Goal: Task Accomplishment & Management: Use online tool/utility

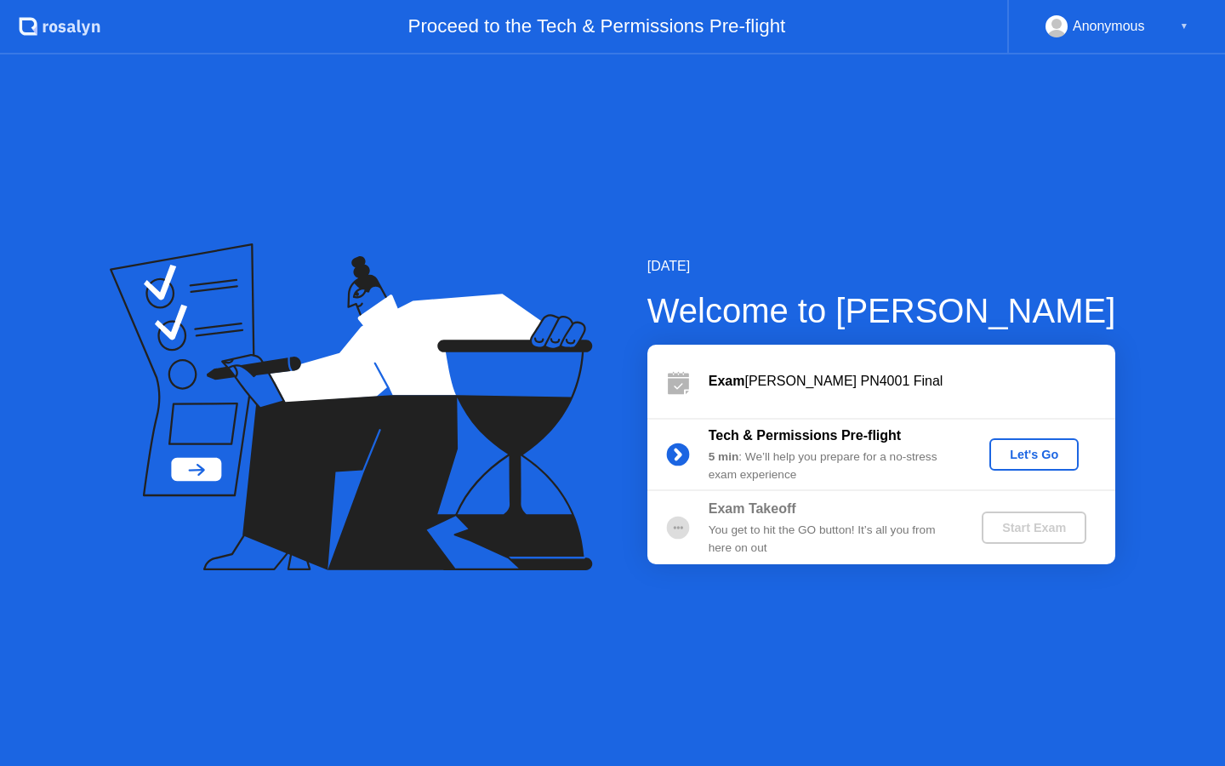
click at [1037, 461] on div "Let's Go" at bounding box center [1034, 454] width 76 height 14
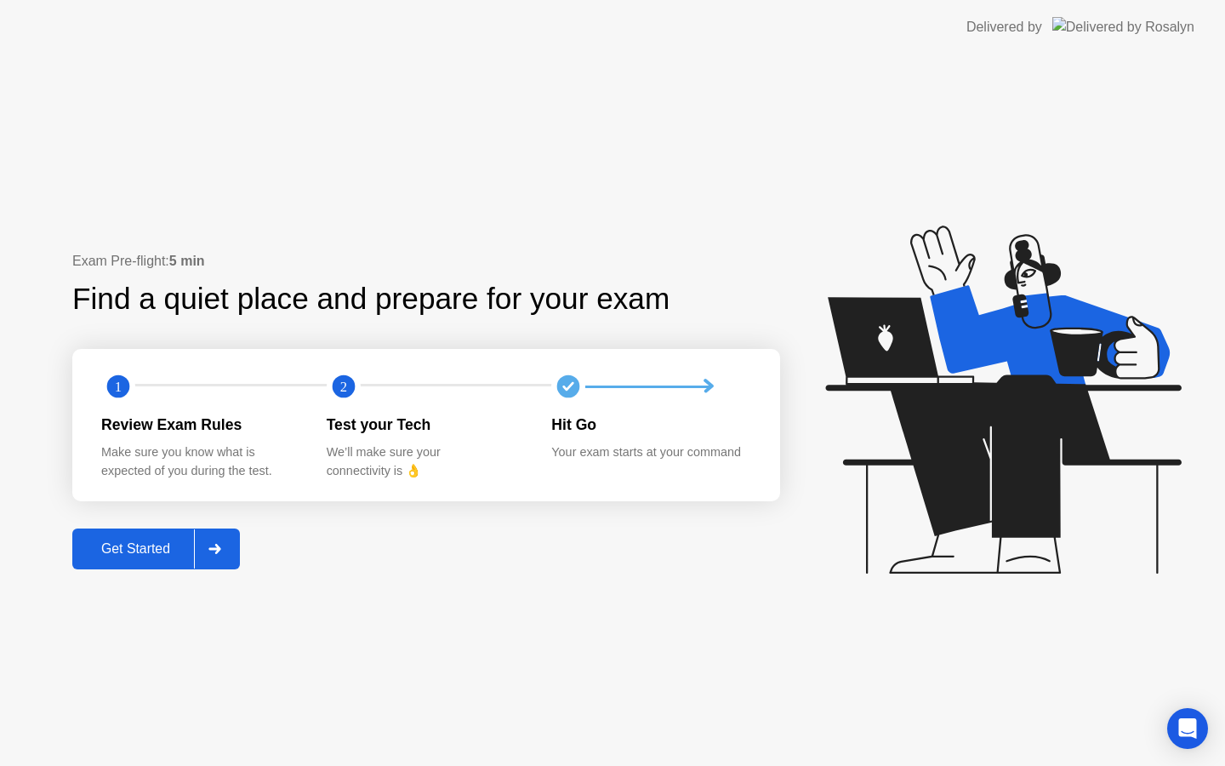
click at [170, 544] on div "Get Started" at bounding box center [135, 548] width 117 height 15
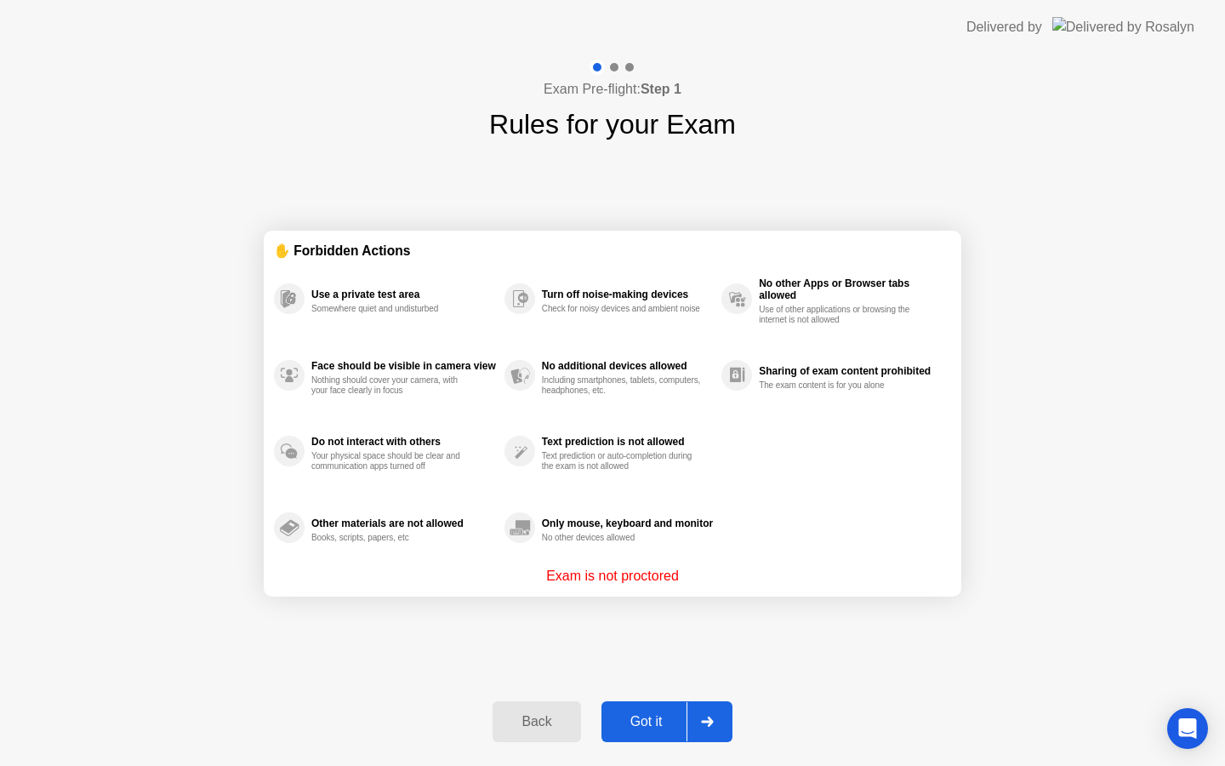
click at [628, 747] on div "Back Got it" at bounding box center [611, 721] width 259 height 78
click at [625, 724] on div "Got it" at bounding box center [646, 721] width 80 height 15
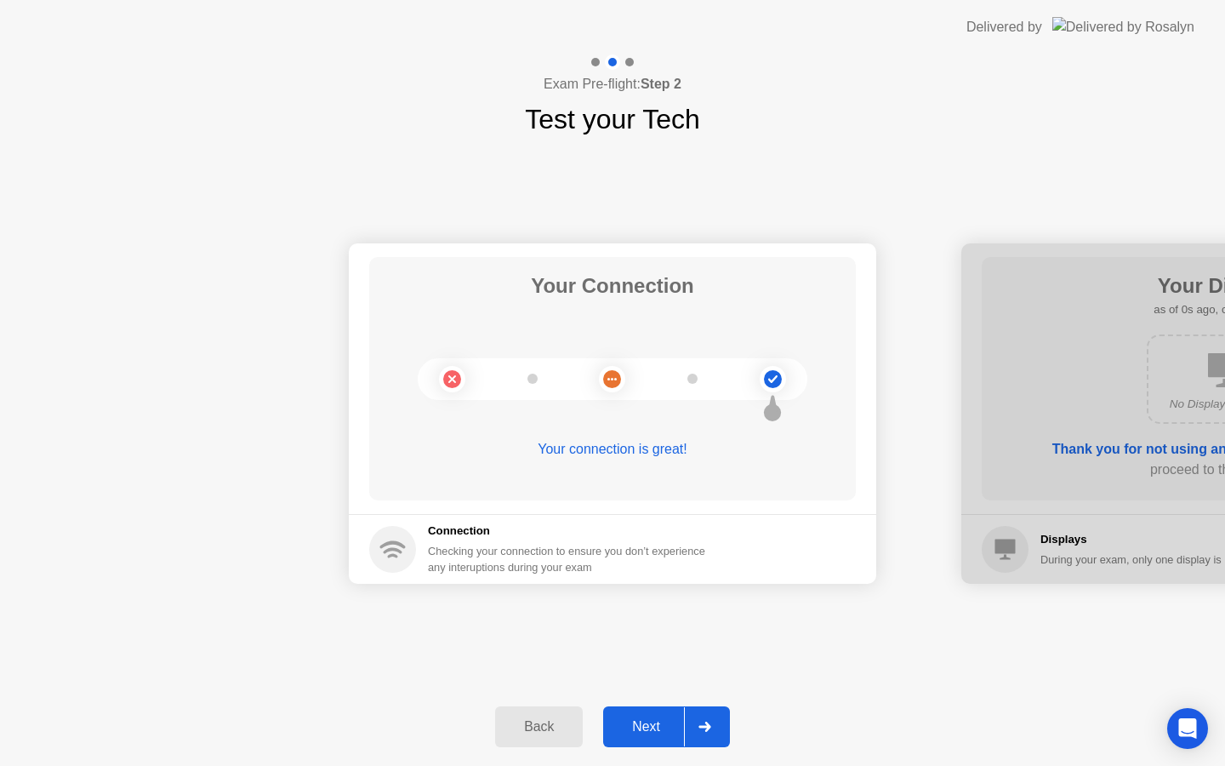
click at [639, 731] on div "Next" at bounding box center [646, 726] width 76 height 15
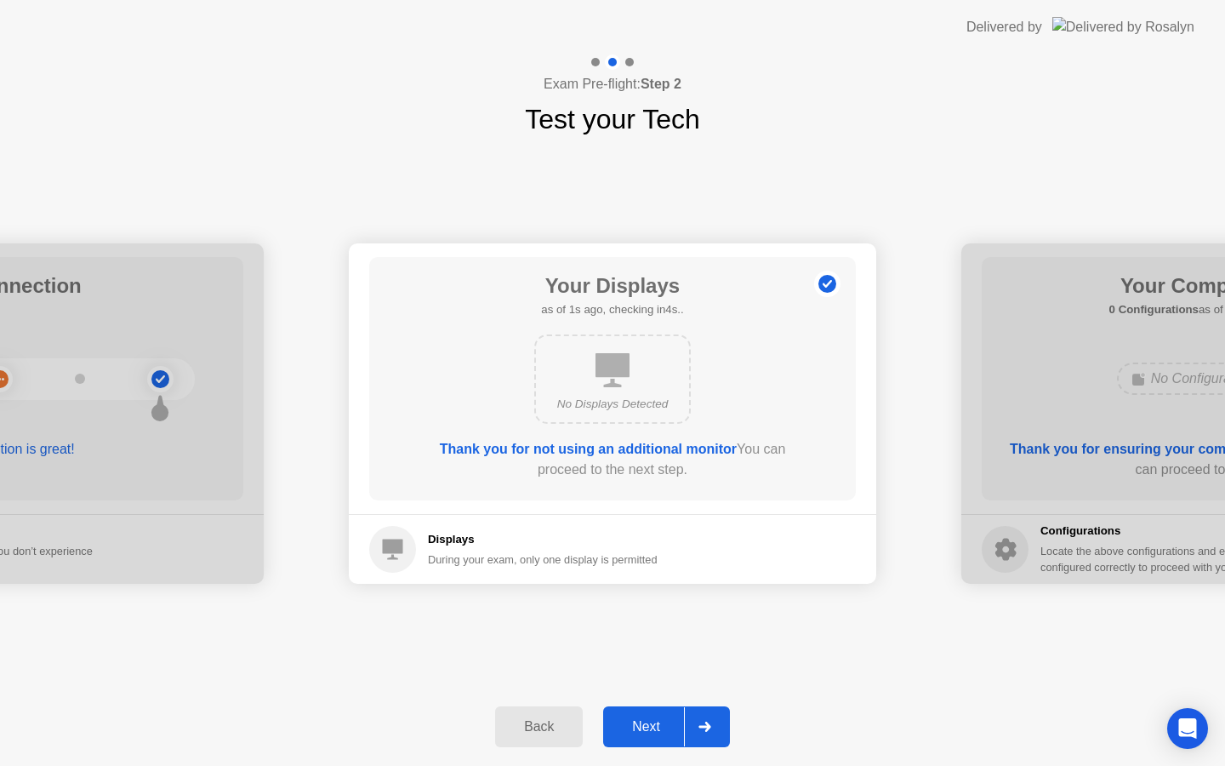
click at [640, 731] on div "Next" at bounding box center [646, 726] width 76 height 15
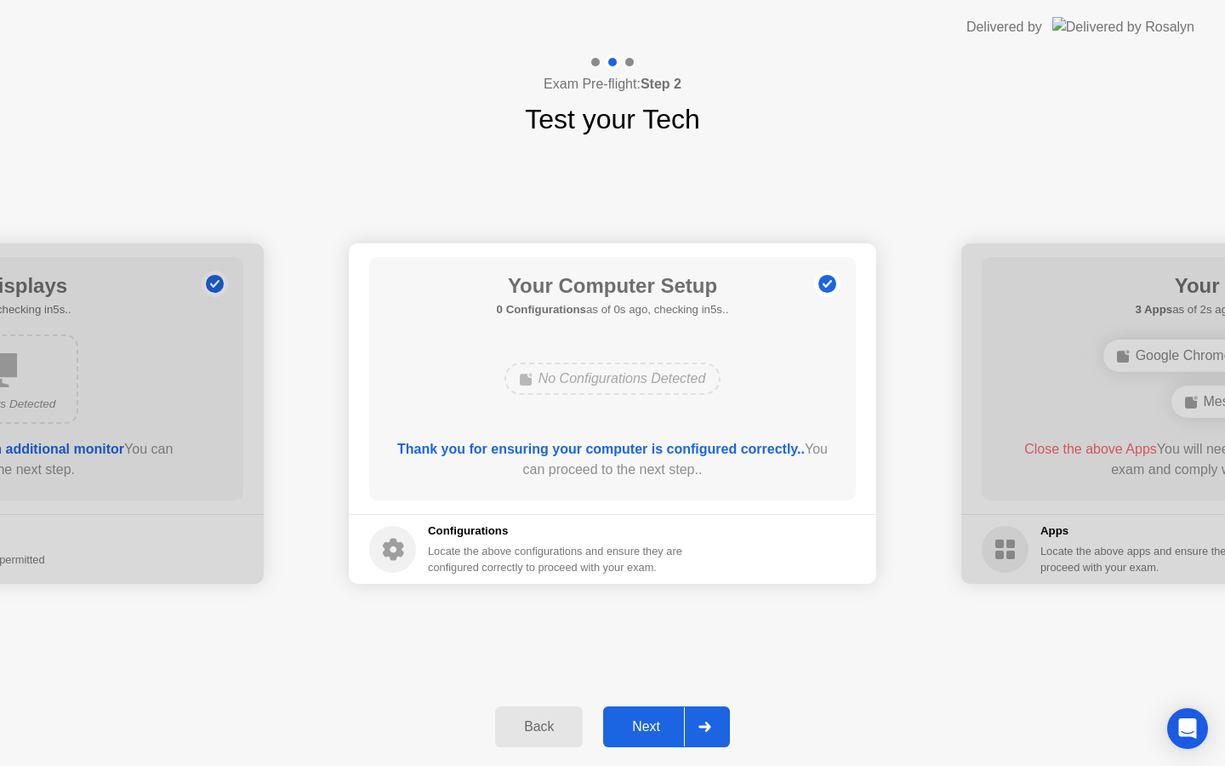
click at [640, 731] on div "Next" at bounding box center [646, 726] width 76 height 15
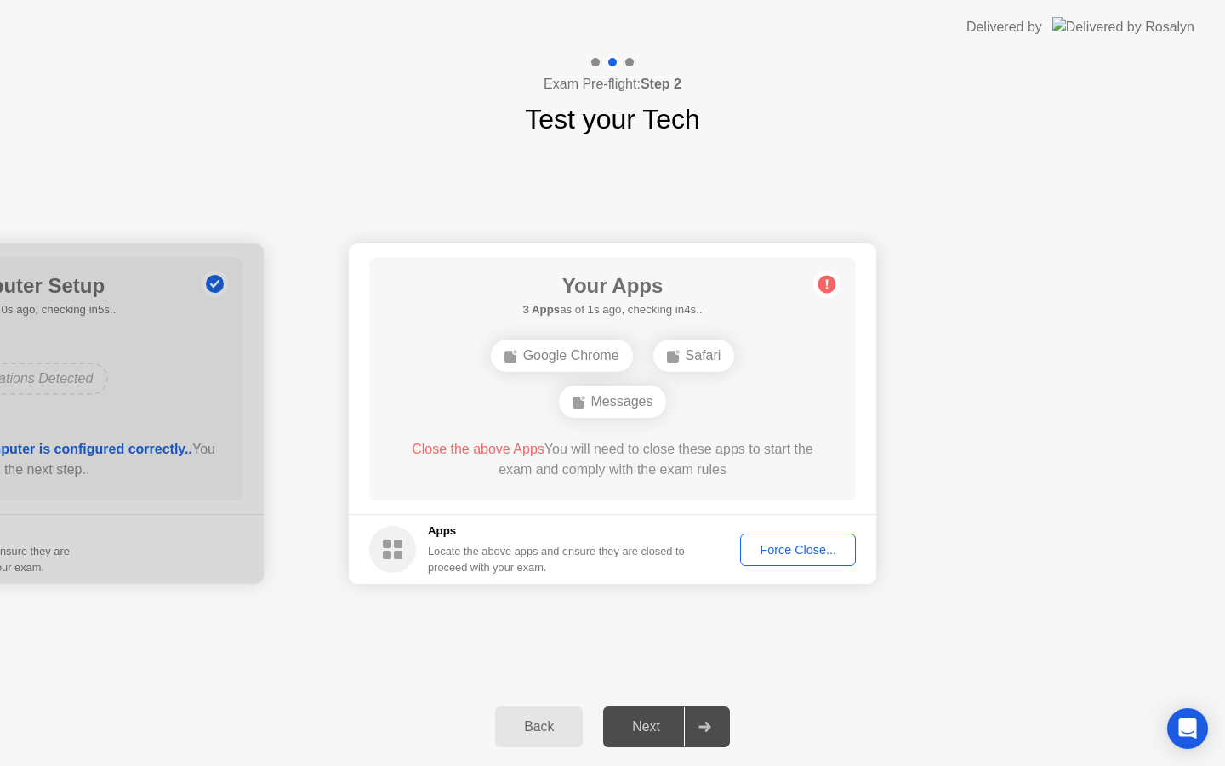
click at [640, 731] on div "Next" at bounding box center [646, 726] width 76 height 15
click at [767, 555] on div "Force Close..." at bounding box center [798, 550] width 104 height 14
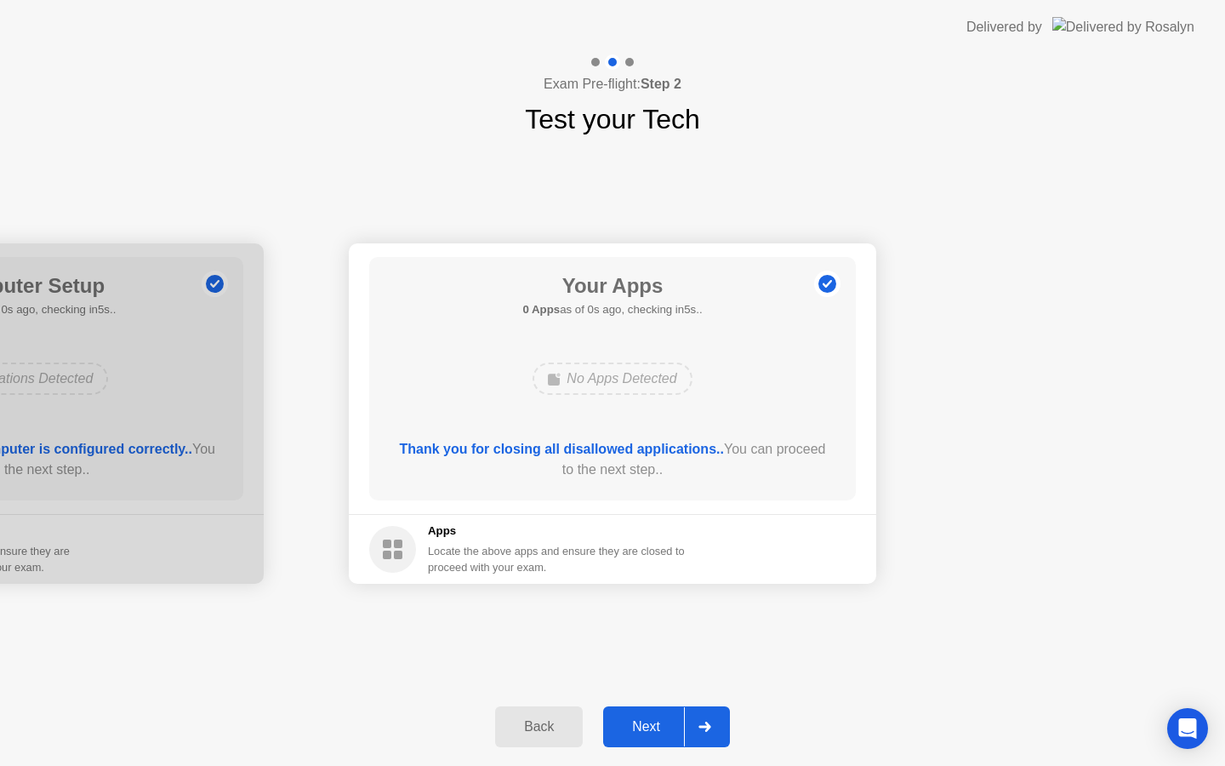
click at [640, 728] on div "Next" at bounding box center [646, 726] width 76 height 15
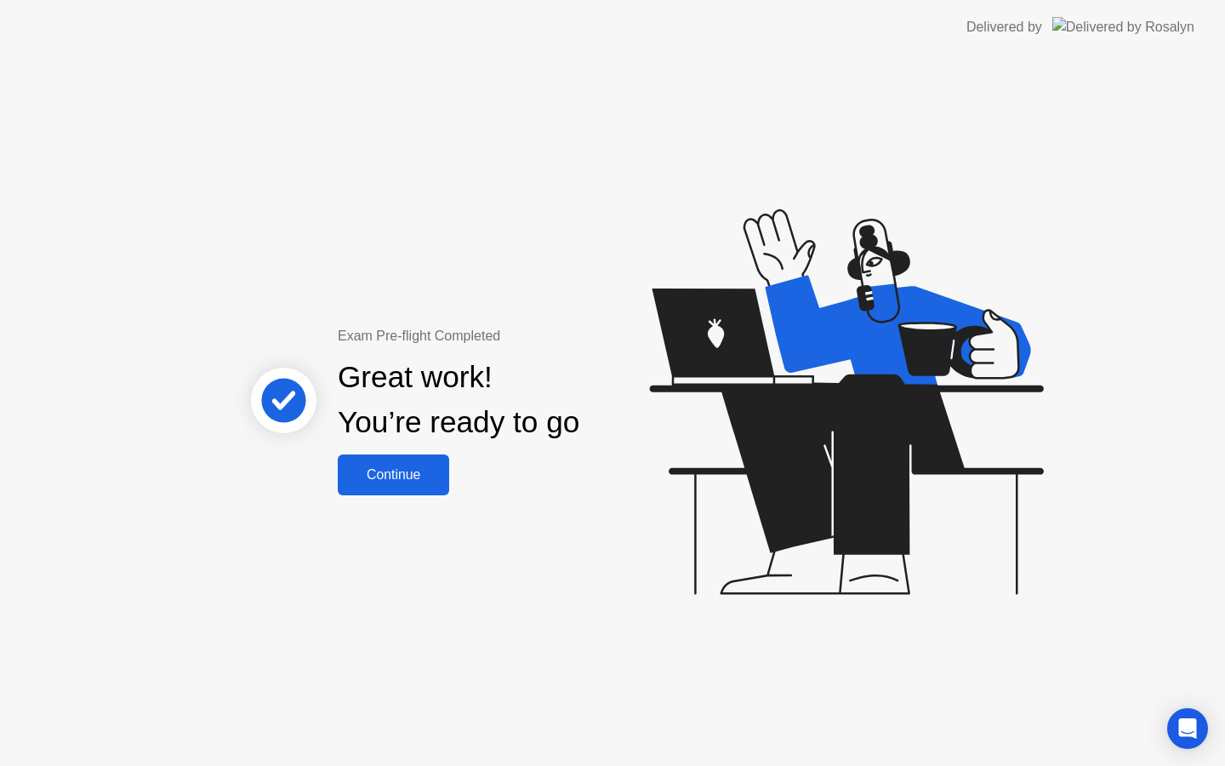
click at [400, 478] on div "Continue" at bounding box center [393, 474] width 101 height 15
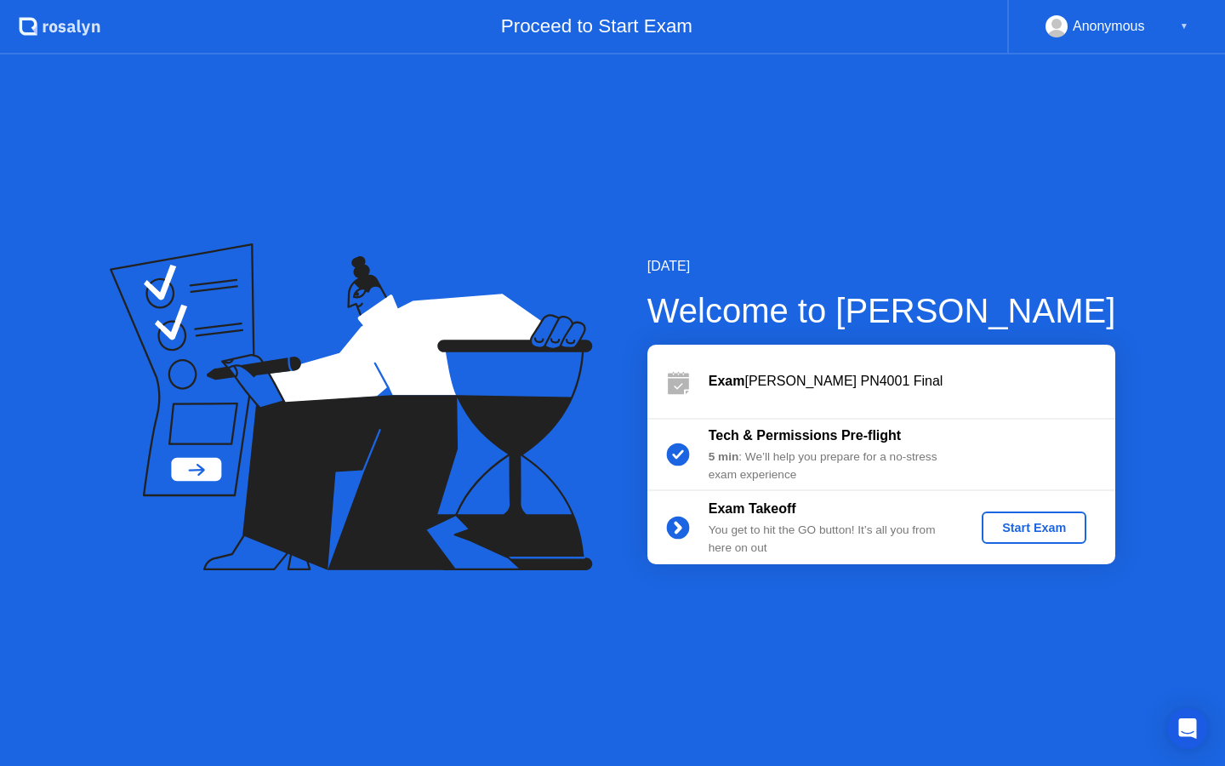
click at [1005, 537] on button "Start Exam" at bounding box center [1034, 527] width 105 height 32
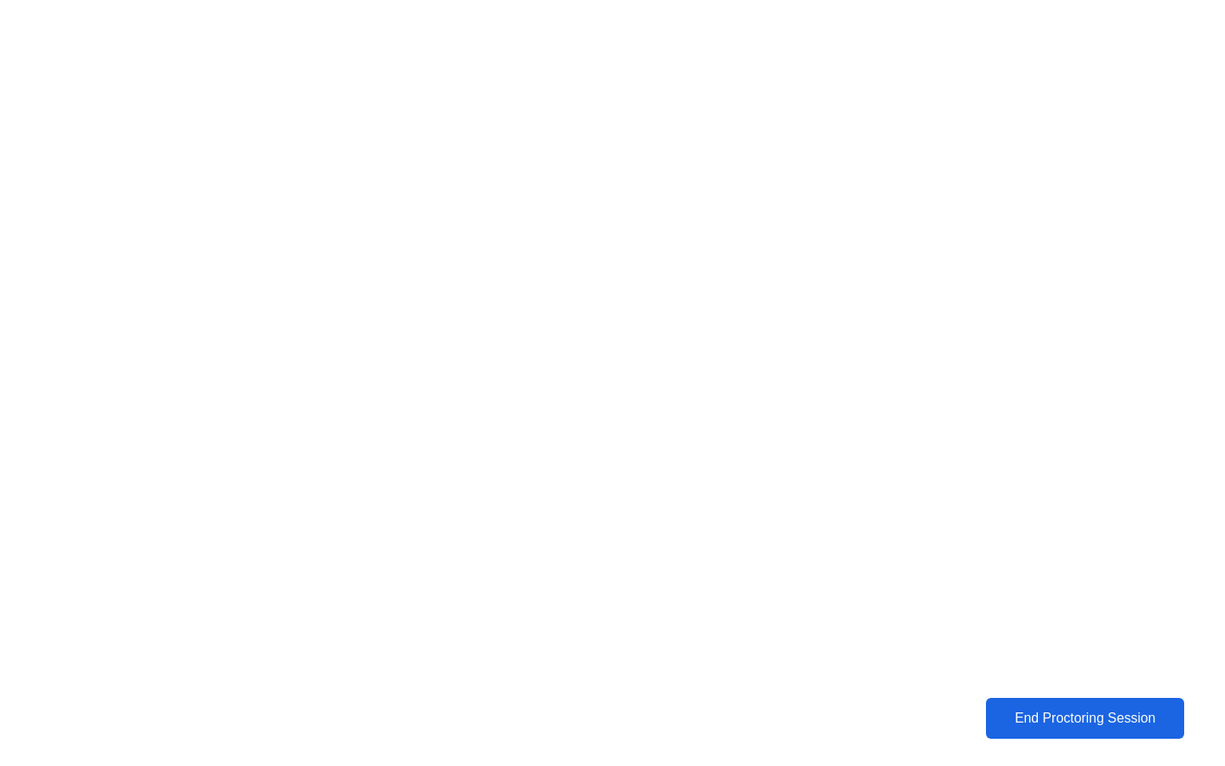
click at [1136, 705] on button "End Proctoring Session" at bounding box center [1085, 718] width 202 height 42
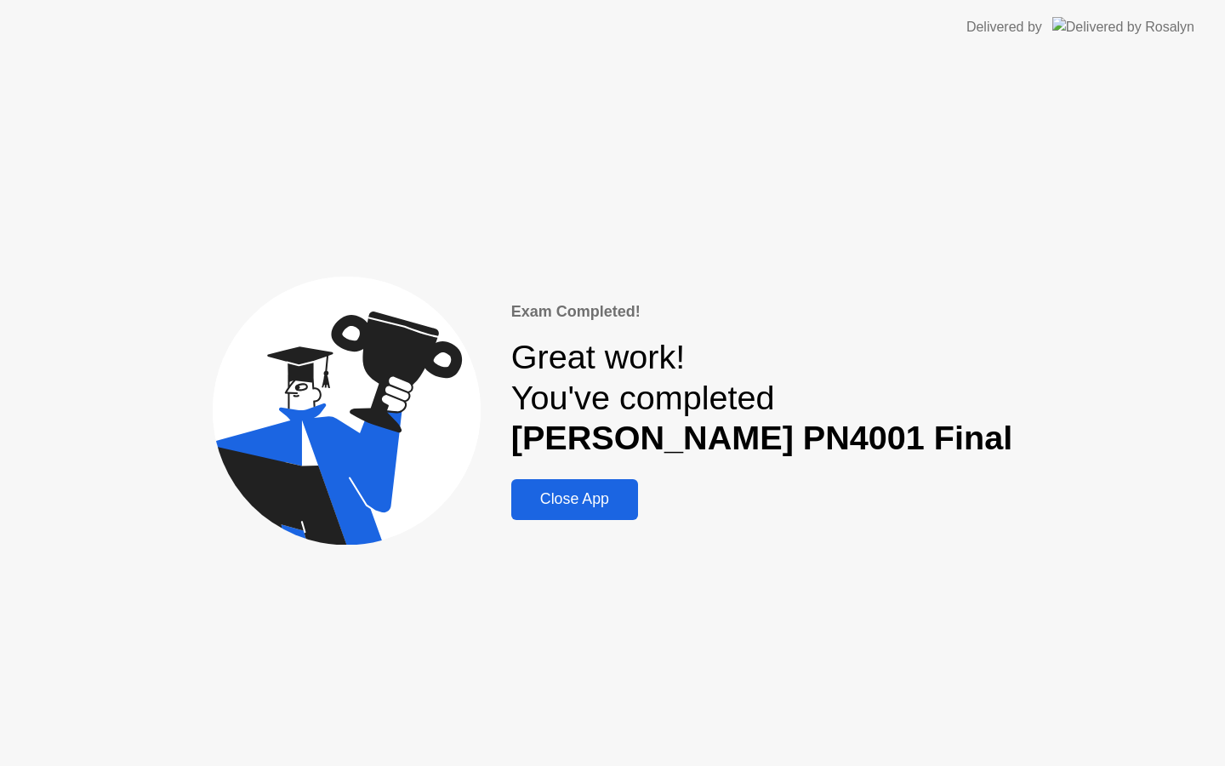
click at [623, 498] on div "Close App" at bounding box center [574, 499] width 117 height 18
